Goal: Find specific page/section: Find specific page/section

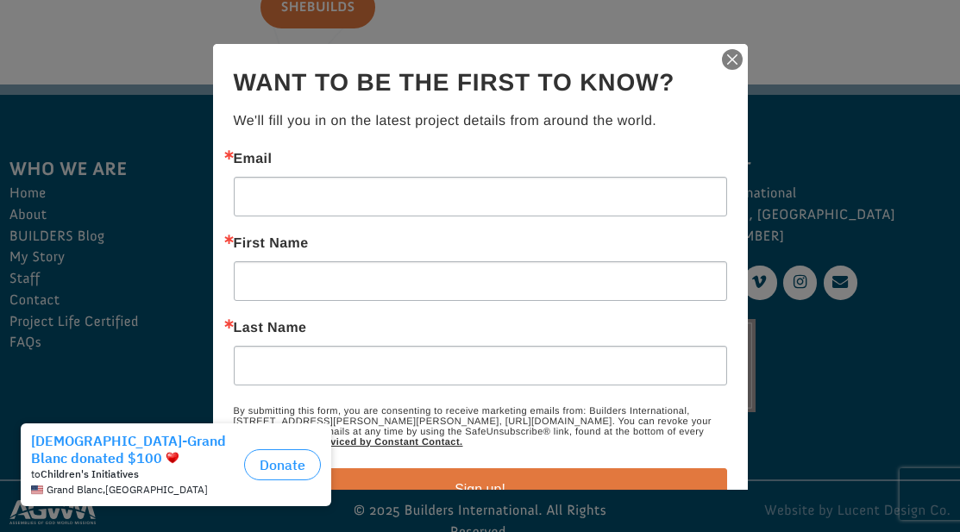
click at [720, 57] on img "button" at bounding box center [732, 59] width 24 height 24
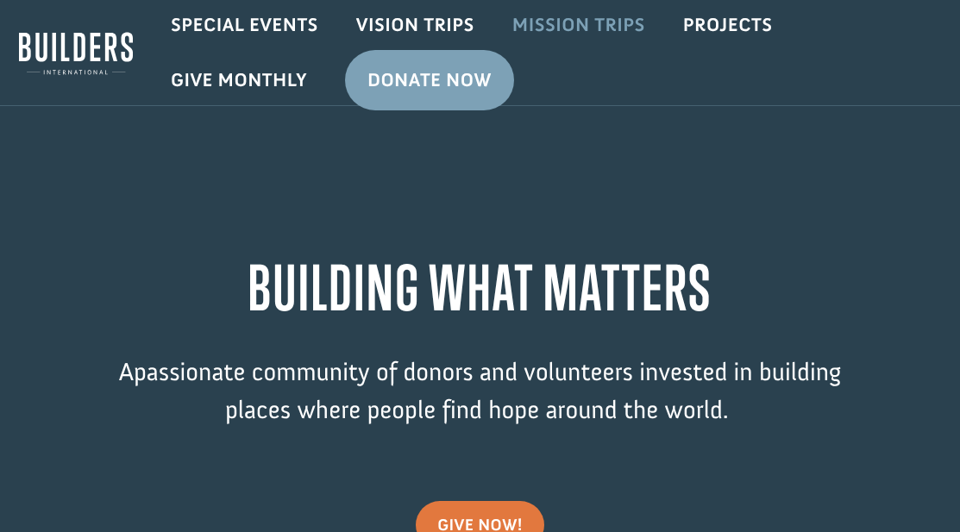
click at [624, 22] on link "Mission Trips" at bounding box center [578, 25] width 171 height 50
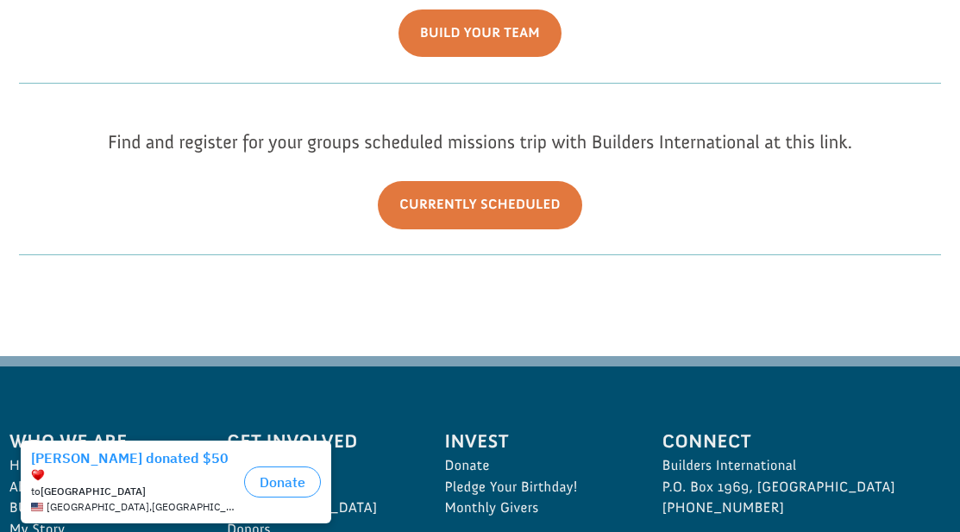
scroll to position [517, 0]
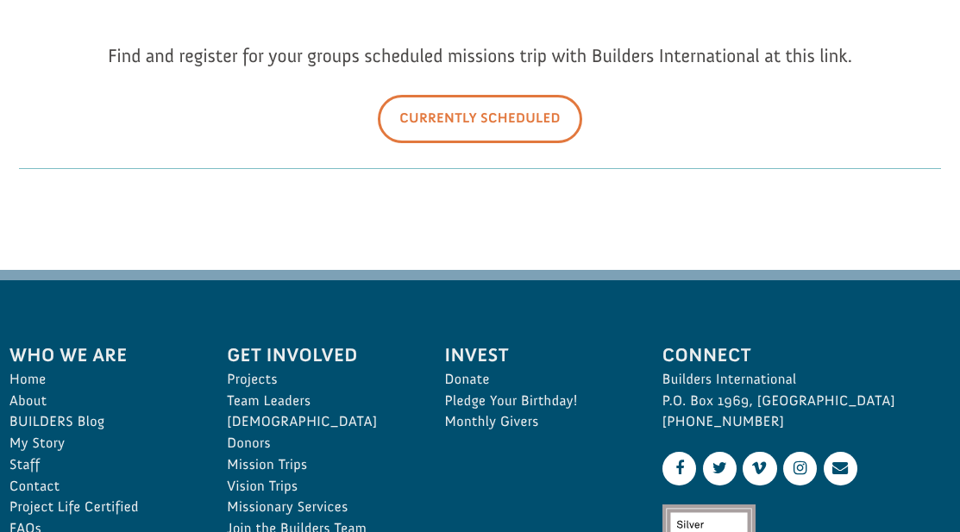
click at [464, 113] on link "Currently Scheduled" at bounding box center [480, 118] width 204 height 47
